Goal: Task Accomplishment & Management: Manage account settings

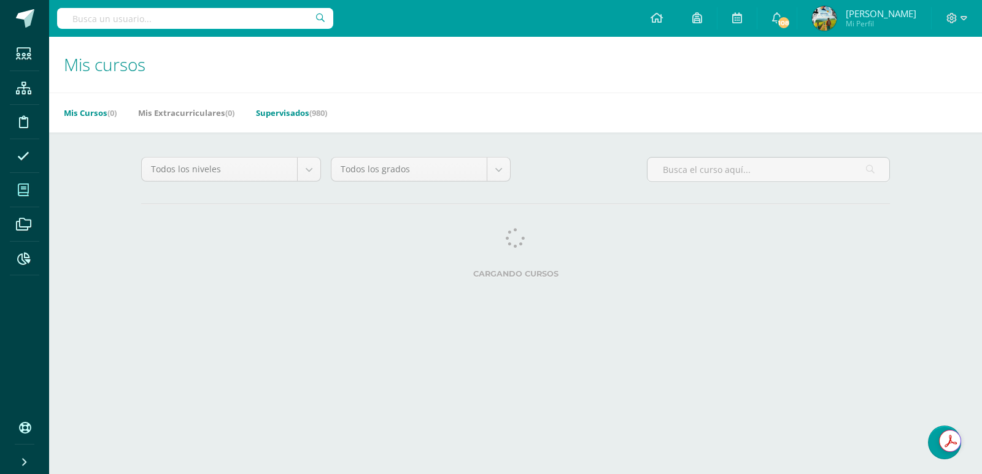
click at [281, 117] on link "Supervisados (980)" at bounding box center [291, 113] width 71 height 20
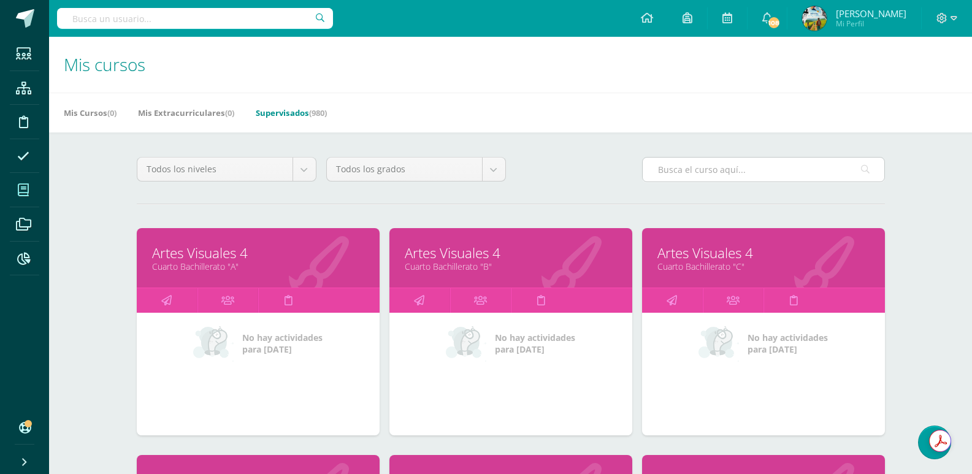
click at [685, 170] on input "text" at bounding box center [764, 170] width 242 height 24
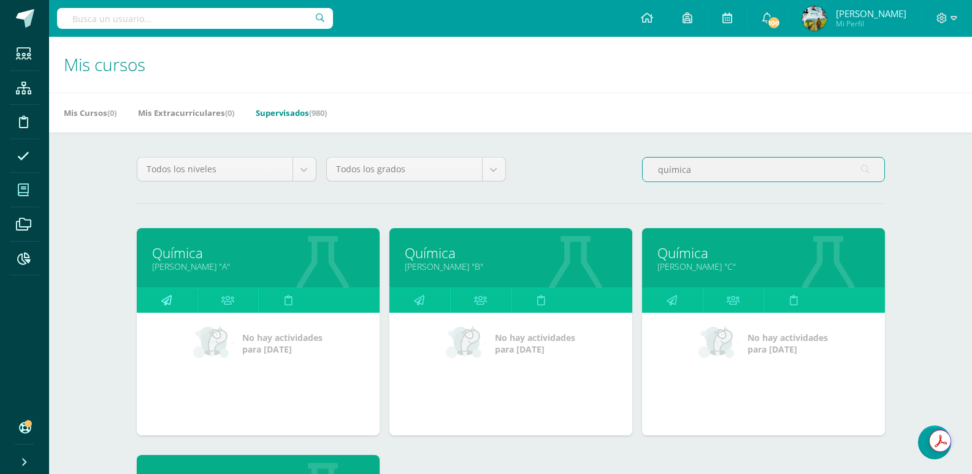
type input "química"
click at [171, 301] on icon at bounding box center [166, 300] width 10 height 24
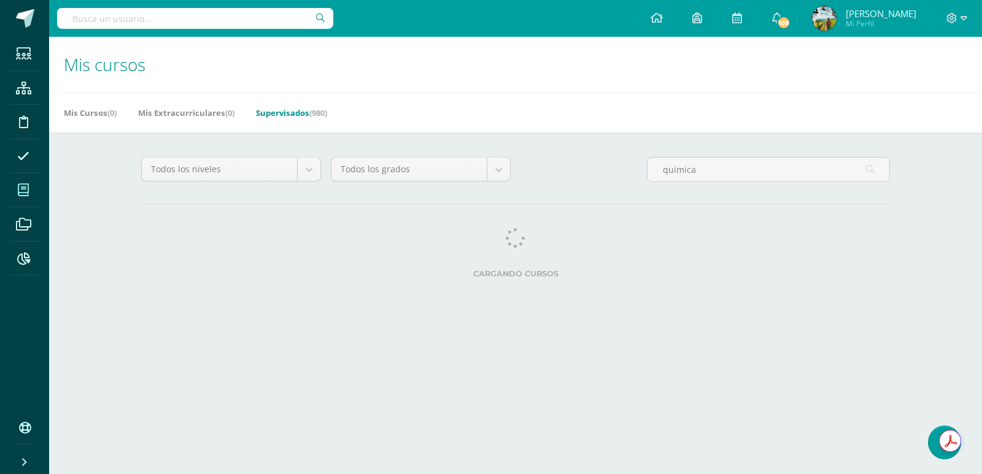
drag, startPoint x: 22, startPoint y: 186, endPoint x: 210, endPoint y: 249, distance: 197.9
click at [21, 186] on icon at bounding box center [23, 190] width 11 height 12
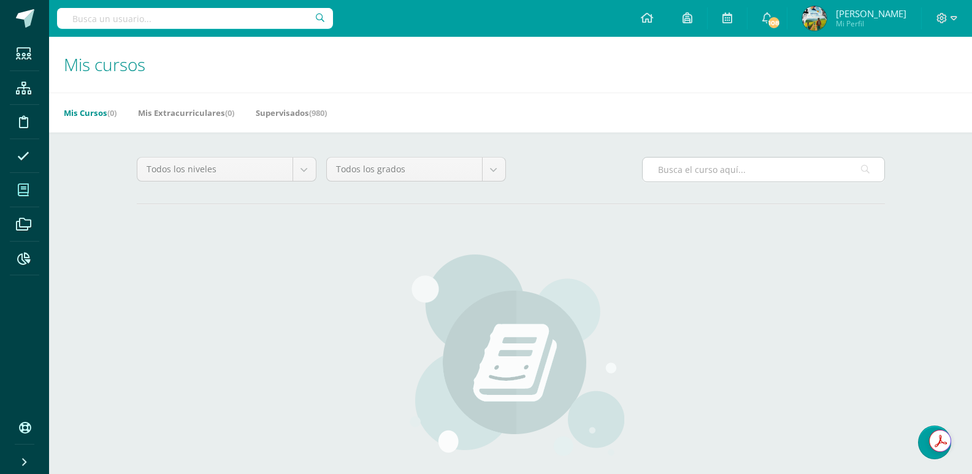
click at [726, 171] on input "text" at bounding box center [764, 170] width 242 height 24
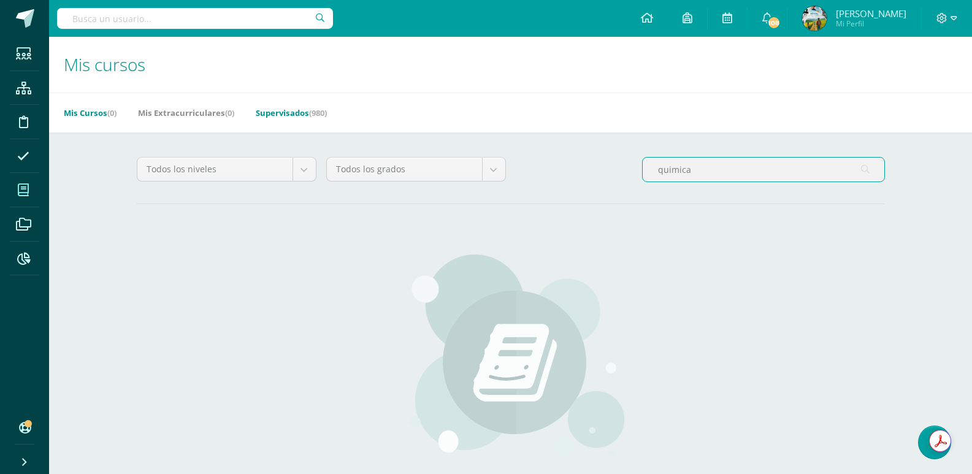
type input "quimica"
click at [287, 115] on link "Supervisados (980)" at bounding box center [291, 113] width 71 height 20
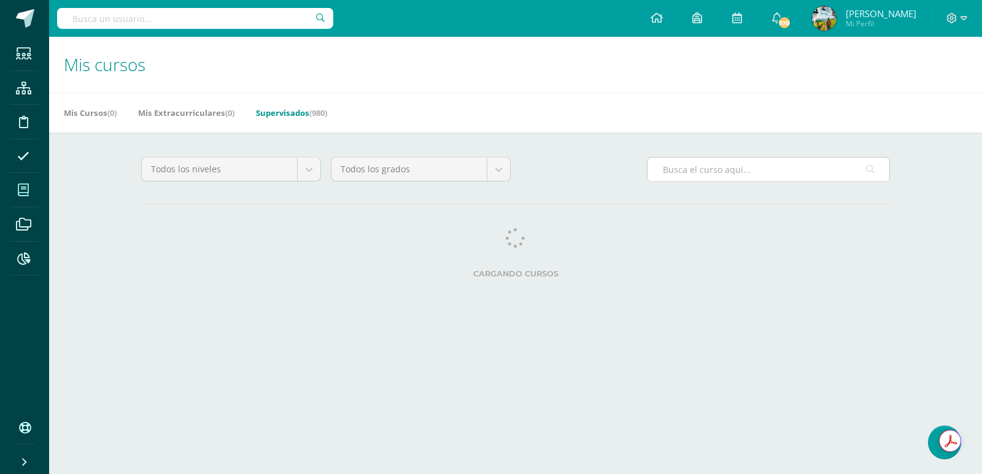
click at [707, 171] on input "text" at bounding box center [768, 170] width 242 height 24
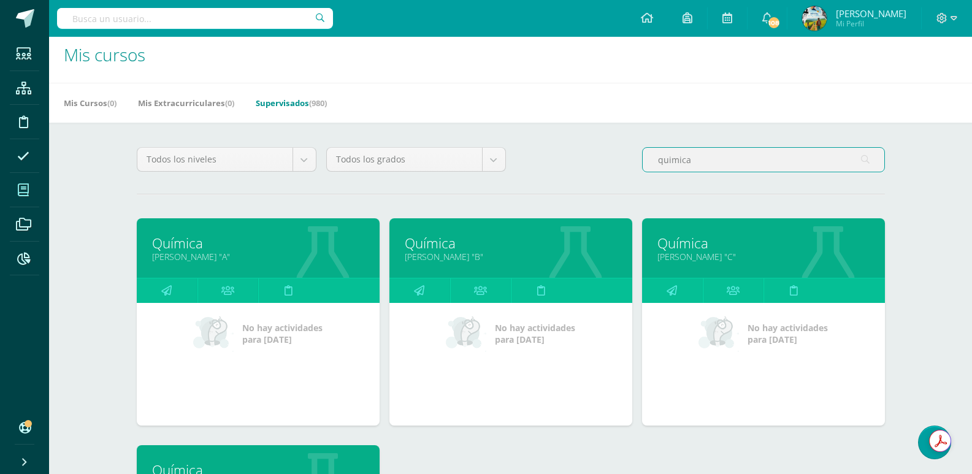
scroll to position [245, 0]
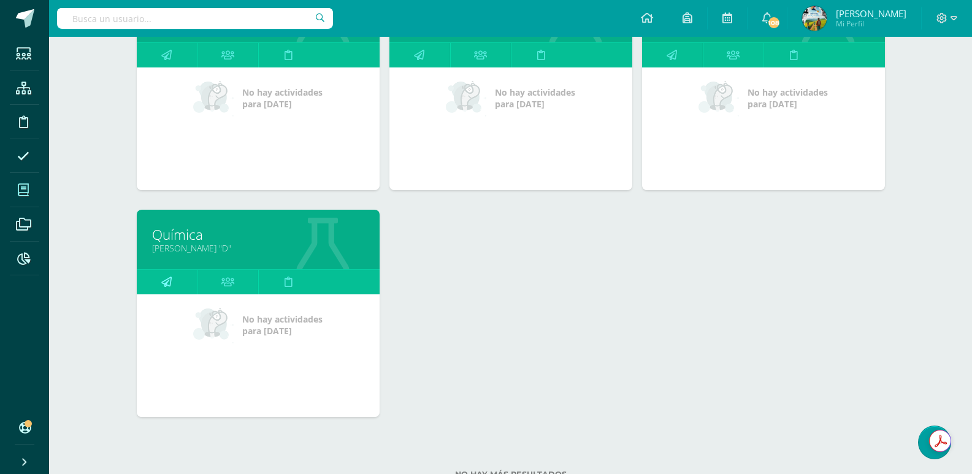
type input "quimica"
click at [162, 282] on icon at bounding box center [166, 282] width 10 height 24
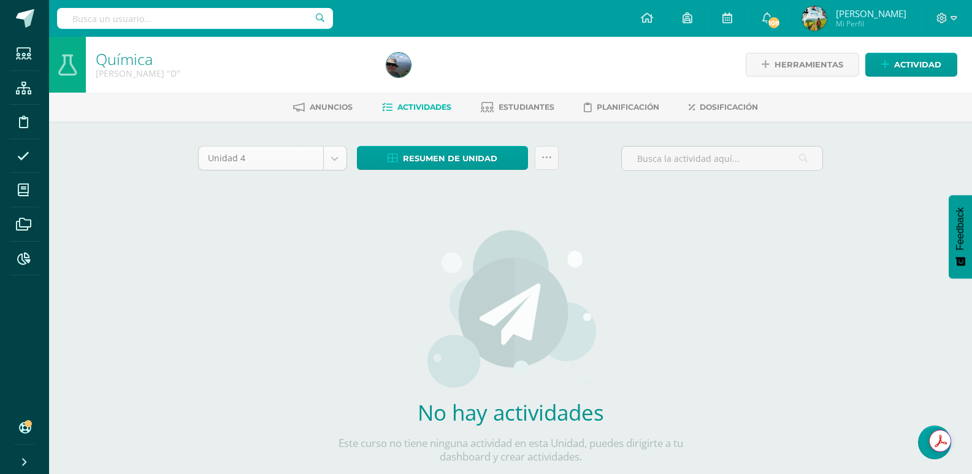
click at [266, 161] on body "Estudiantes Estructura Disciplina Asistencia Mis cursos Archivos Reportes Sopor…" at bounding box center [486, 263] width 972 height 527
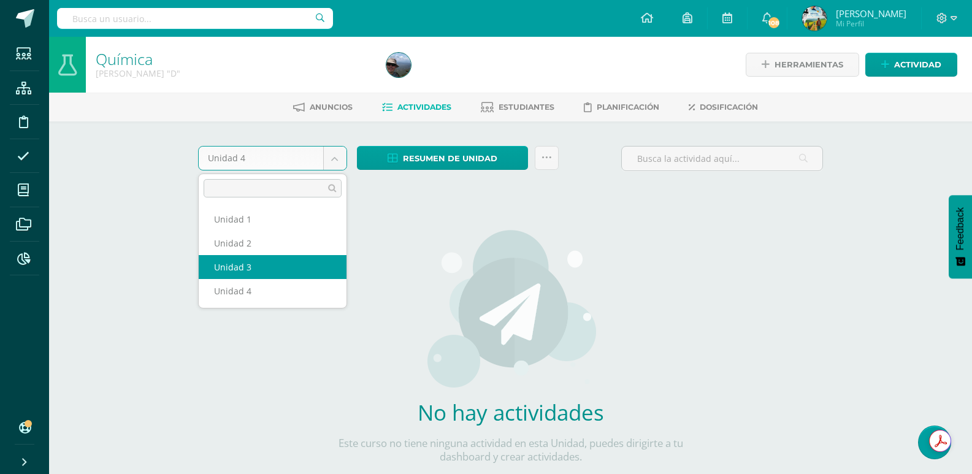
select select "Unidad 3"
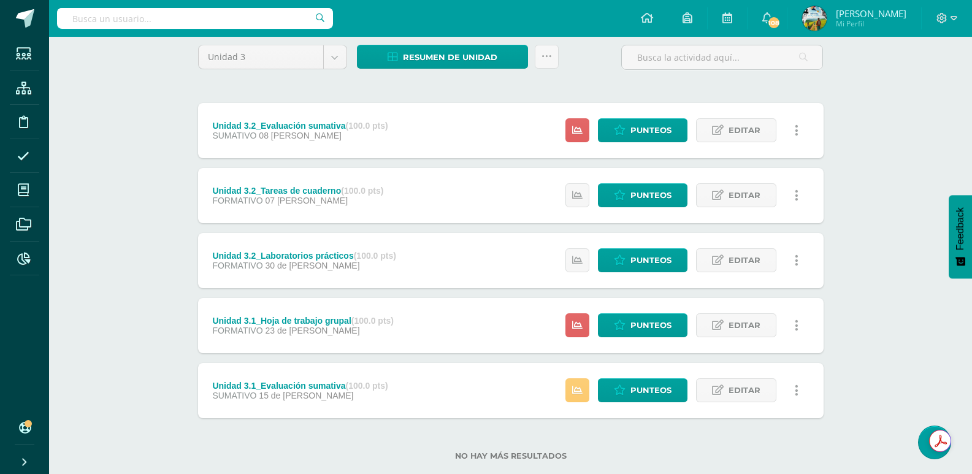
scroll to position [127, 0]
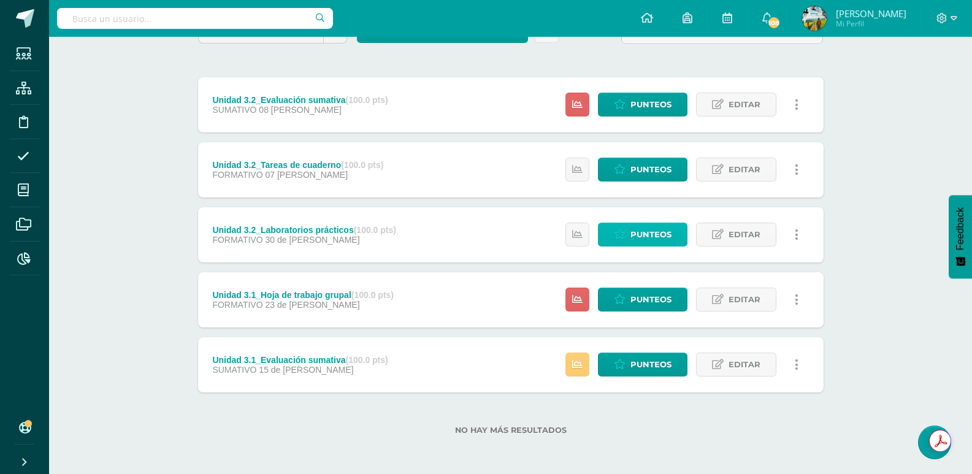
click at [638, 231] on span "Punteos" at bounding box center [651, 234] width 41 height 23
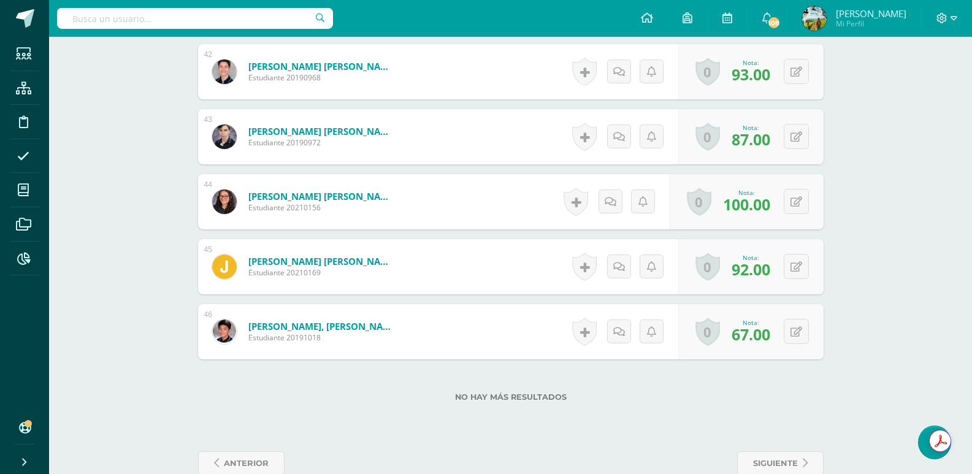
scroll to position [3074, 0]
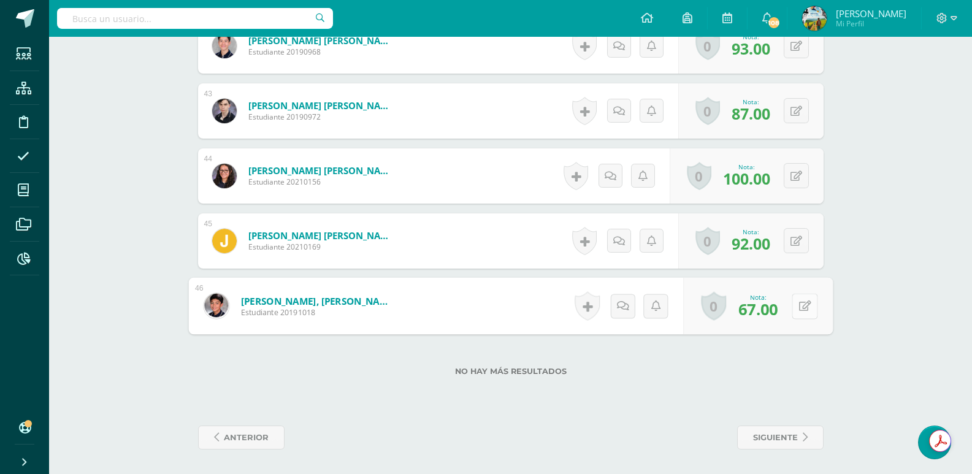
click at [799, 304] on icon at bounding box center [805, 306] width 12 height 10
type input "93"
click at [778, 315] on link at bounding box center [772, 310] width 25 height 25
click at [319, 301] on link "Vasquez Ramírez, Javier Andrés" at bounding box center [321, 300] width 147 height 12
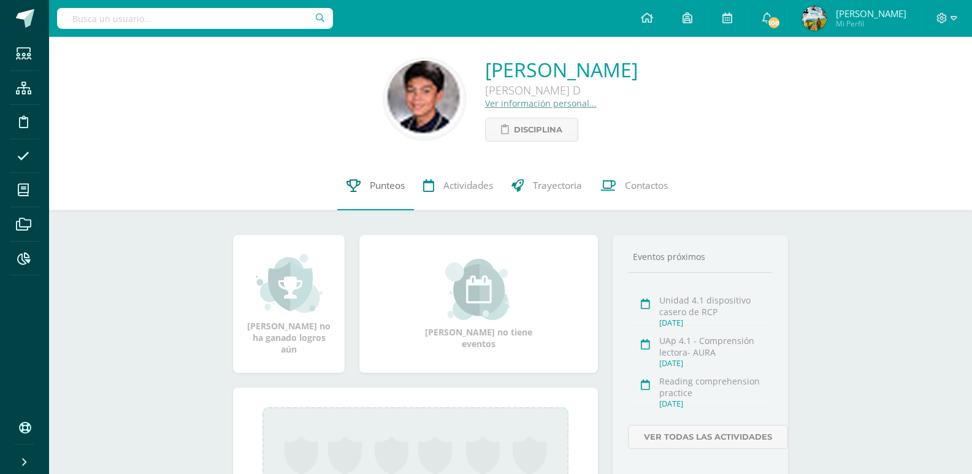
click at [382, 182] on span "Punteos" at bounding box center [387, 185] width 35 height 13
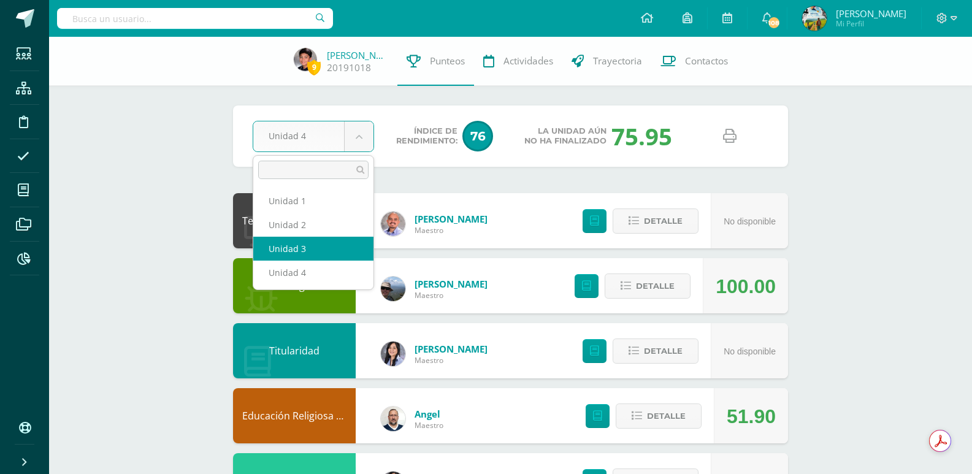
select select "Unidad 3"
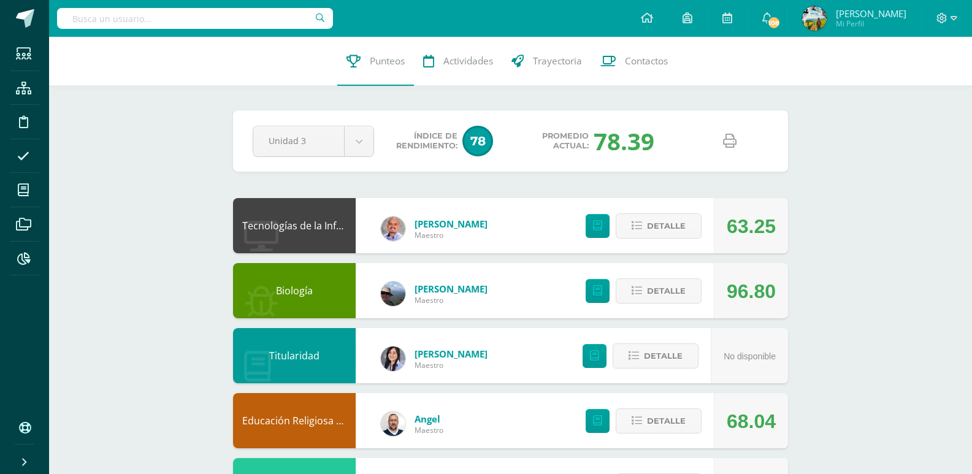
click at [733, 140] on icon at bounding box center [729, 140] width 13 height 13
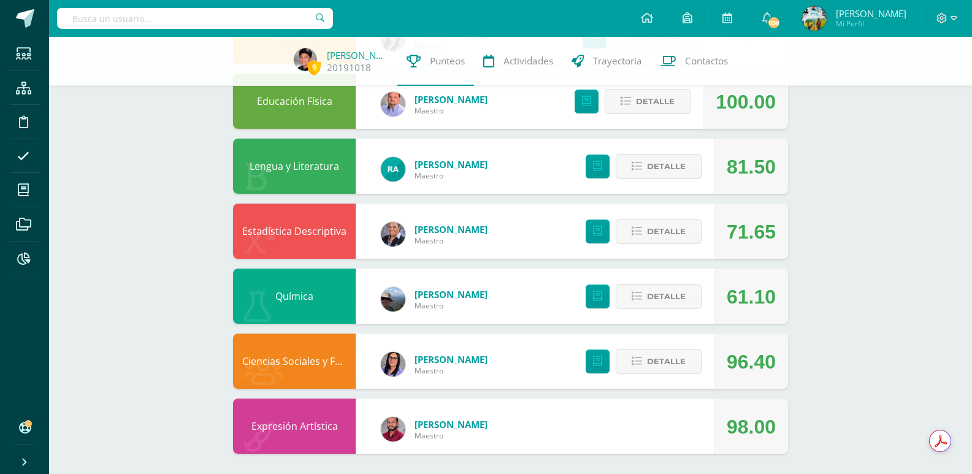
scroll to position [579, 0]
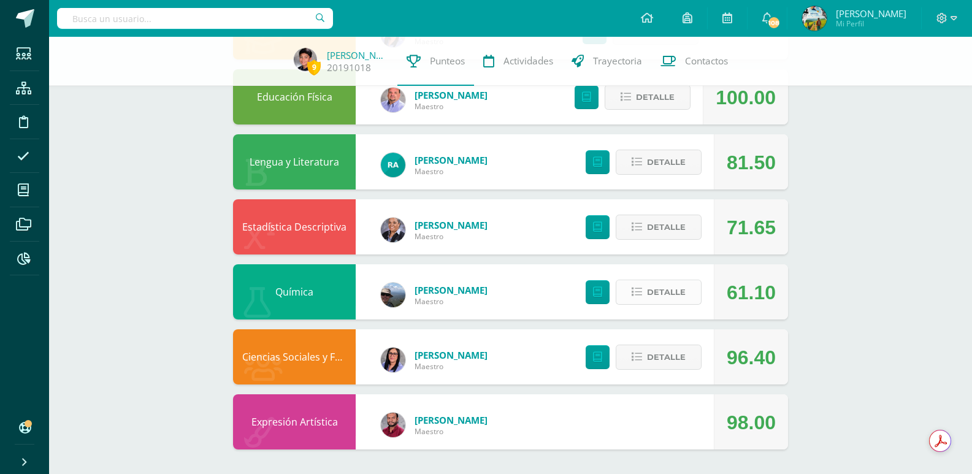
click at [647, 290] on button "Detalle" at bounding box center [659, 292] width 86 height 25
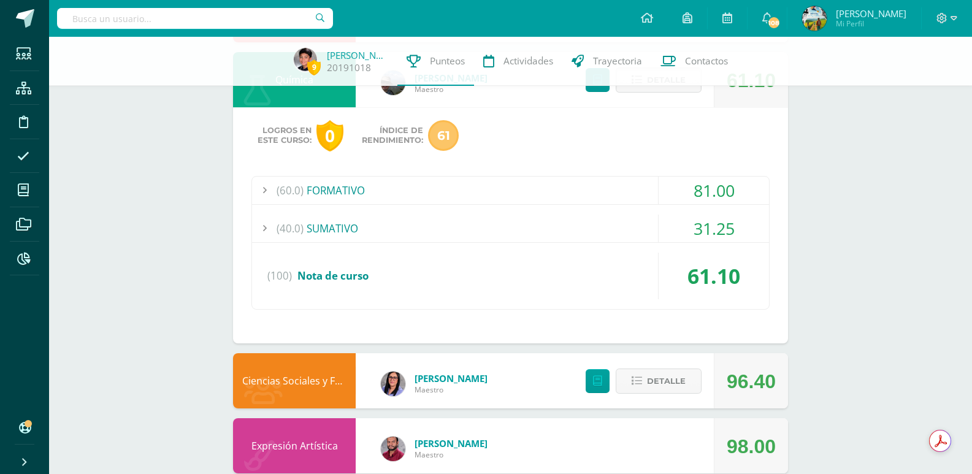
scroll to position [815, 0]
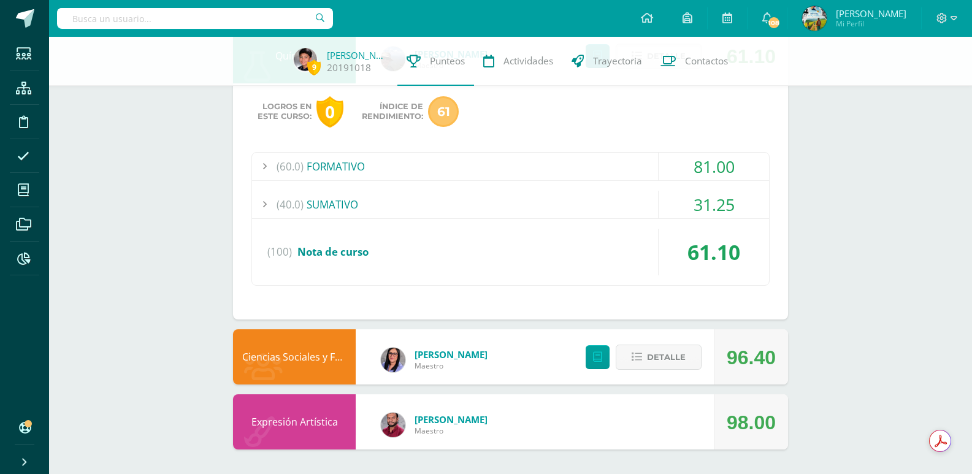
click at [353, 169] on div "(60.0) FORMATIVO" at bounding box center [510, 167] width 517 height 28
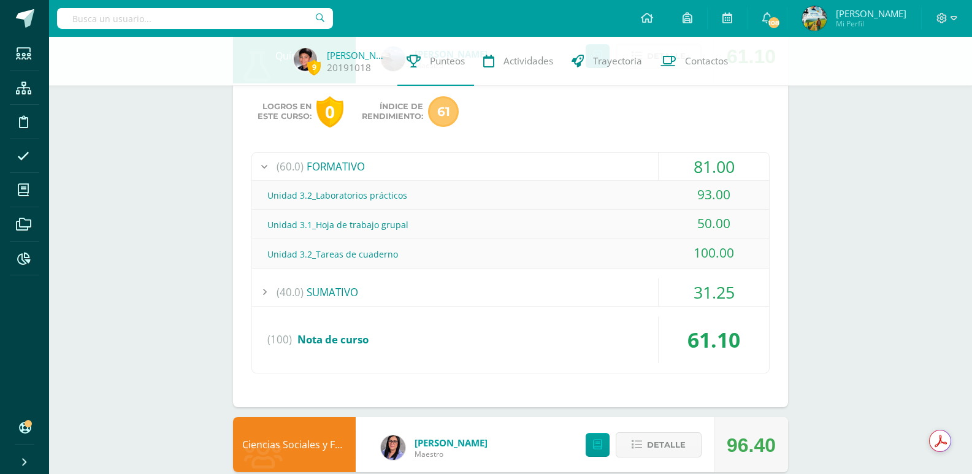
click at [320, 298] on div "(40.0) SUMATIVO" at bounding box center [510, 293] width 517 height 28
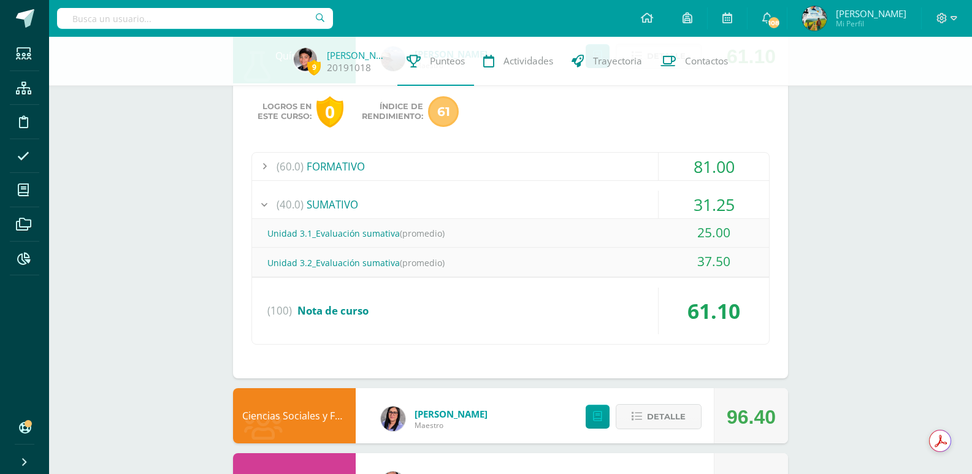
drag, startPoint x: 128, startPoint y: 245, endPoint x: 198, endPoint y: 264, distance: 73.2
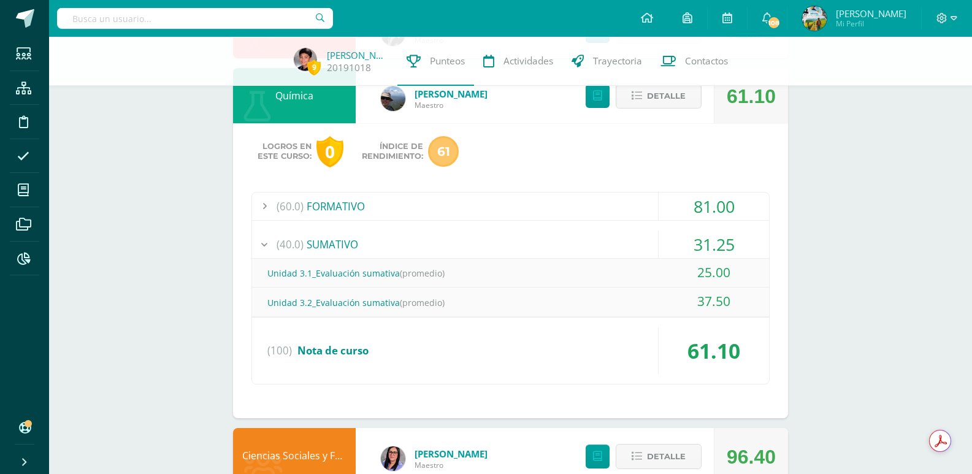
scroll to position [754, 0]
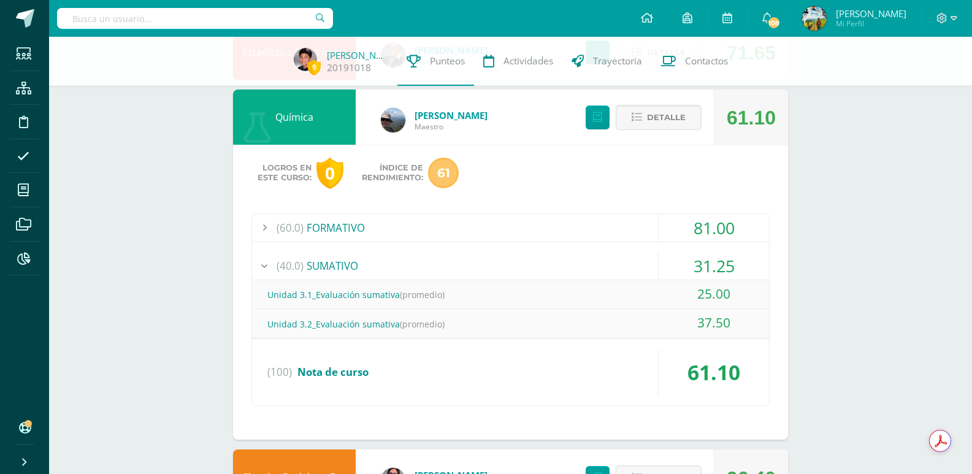
click at [333, 228] on div "(60.0) FORMATIVO" at bounding box center [510, 228] width 517 height 28
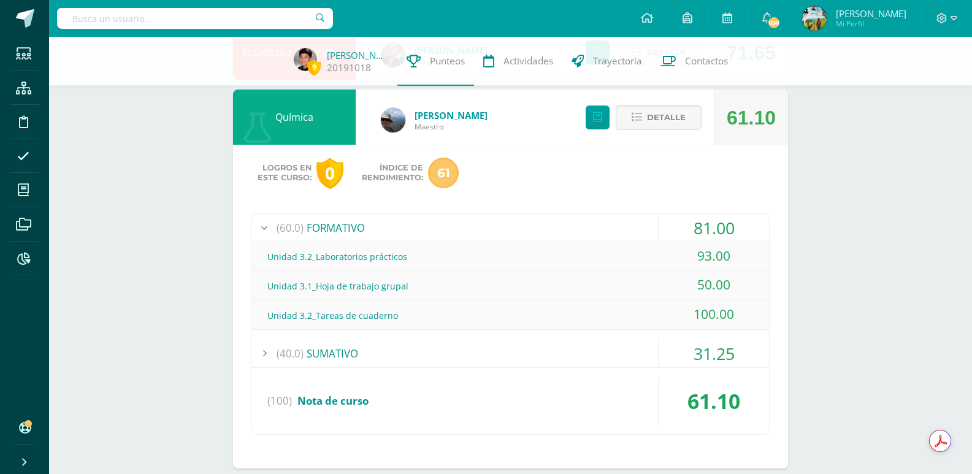
drag, startPoint x: 699, startPoint y: 256, endPoint x: 733, endPoint y: 256, distance: 34.4
click at [733, 256] on div "93.00" at bounding box center [714, 256] width 110 height 28
